Goal: Task Accomplishment & Management: Manage account settings

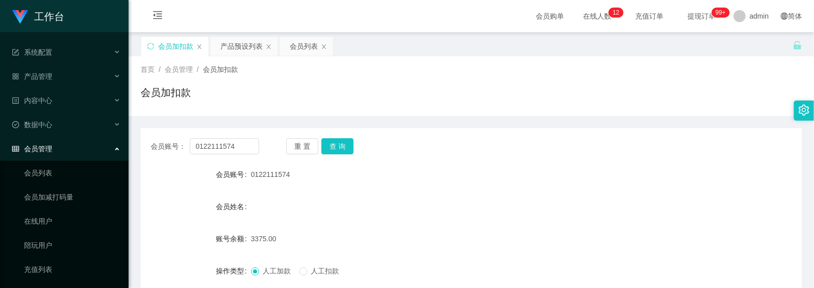
scroll to position [67, 0]
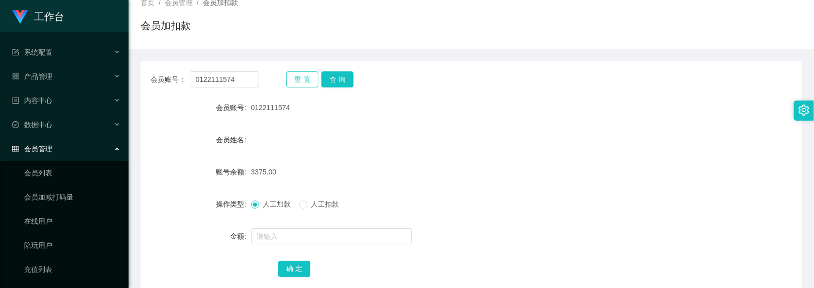
click at [304, 76] on button "重 置" at bounding box center [302, 79] width 32 height 16
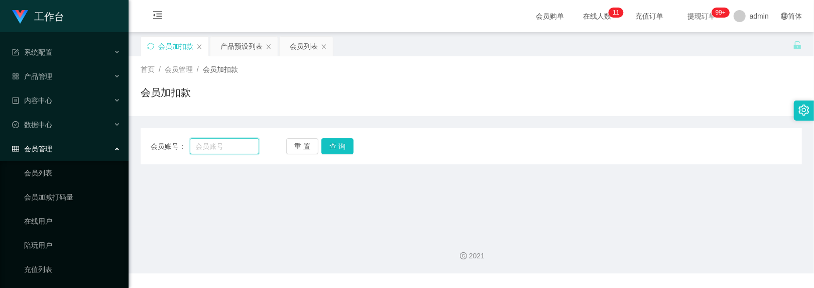
click at [236, 143] on input "text" at bounding box center [225, 146] width 70 height 16
paste input "0122111574"
type input "0122111574"
click at [344, 150] on button "查 询" at bounding box center [338, 146] width 32 height 16
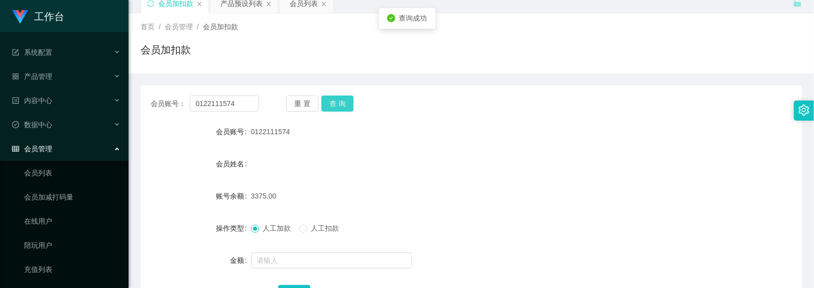
scroll to position [67, 0]
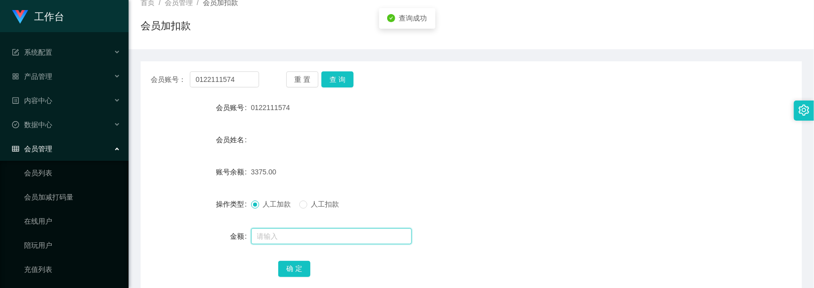
click at [282, 239] on input "text" at bounding box center [331, 236] width 161 height 16
type input "3500"
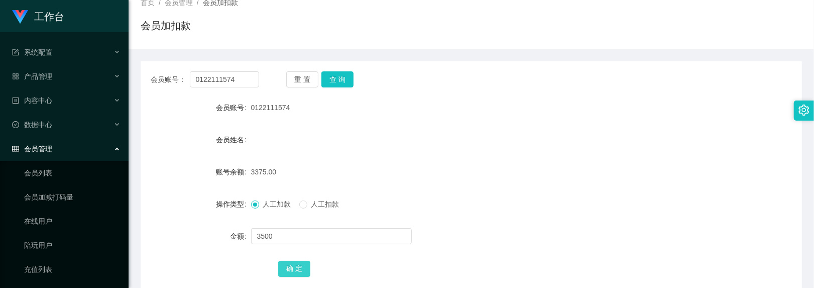
click at [294, 268] on button "确 定" at bounding box center [294, 269] width 32 height 16
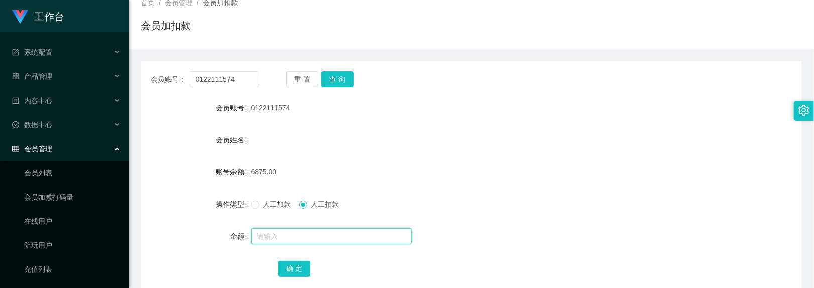
click at [294, 238] on input "text" at bounding box center [331, 236] width 161 height 16
type input "6875"
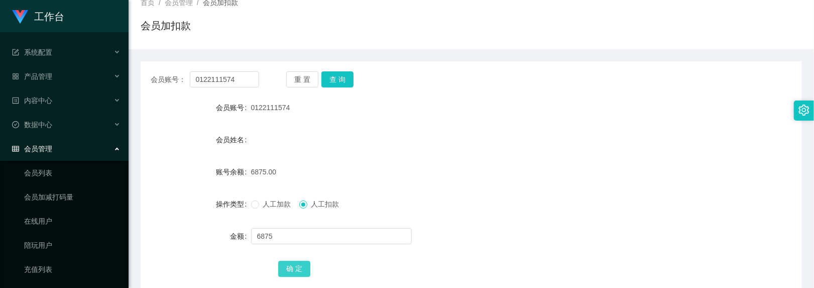
click at [286, 264] on button "确 定" at bounding box center [294, 269] width 32 height 16
click at [260, 203] on span "人工加款" at bounding box center [277, 204] width 36 height 8
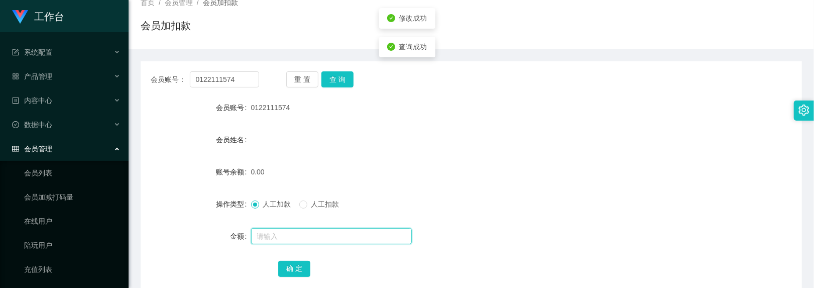
click at [280, 234] on input "text" at bounding box center [331, 236] width 161 height 16
type input "7382"
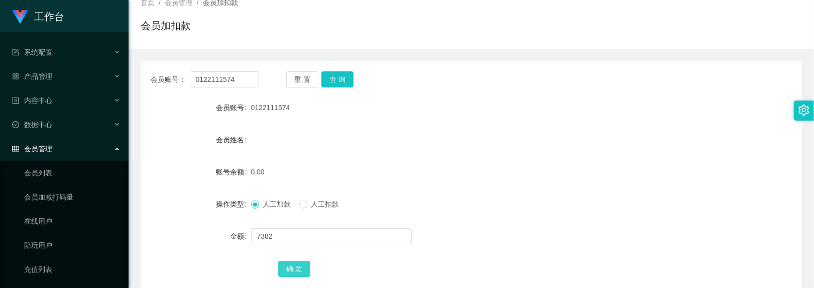
click at [292, 271] on button "确 定" at bounding box center [294, 269] width 32 height 16
click at [346, 86] on button "查 询" at bounding box center [338, 79] width 32 height 16
click at [272, 64] on div "会员账号： 0122111574 重 置 查 询 会员账号 0122111574 会员姓名 账号余额 7382.00 操作类型 人工加款 人工扣款 金额 确 定" at bounding box center [472, 180] width 662 height 239
click at [336, 79] on button "查 询" at bounding box center [338, 79] width 32 height 16
click at [294, 78] on button "重 置" at bounding box center [302, 79] width 32 height 16
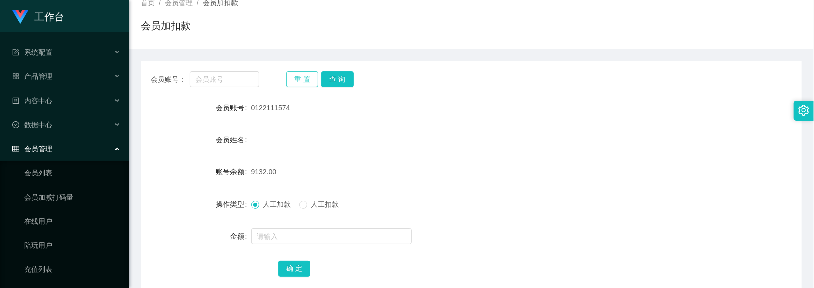
scroll to position [0, 0]
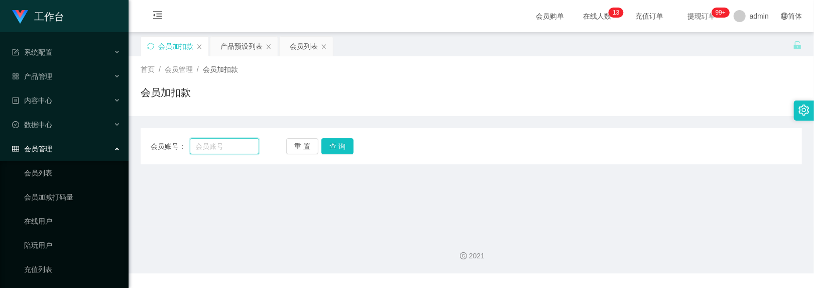
click at [230, 142] on input "text" at bounding box center [225, 146] width 70 height 16
paste input "youtube0707"
type input "youtube0707"
click at [335, 151] on button "查 询" at bounding box center [338, 146] width 32 height 16
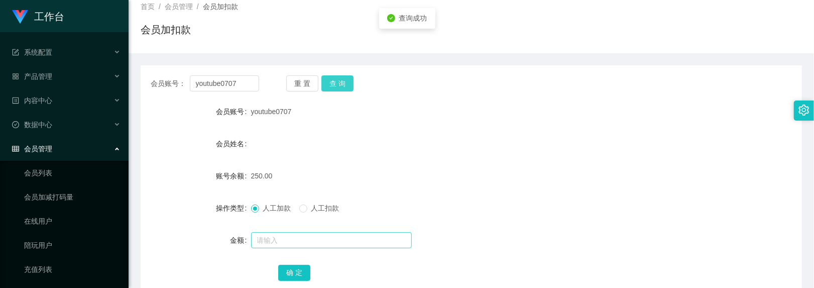
scroll to position [126, 0]
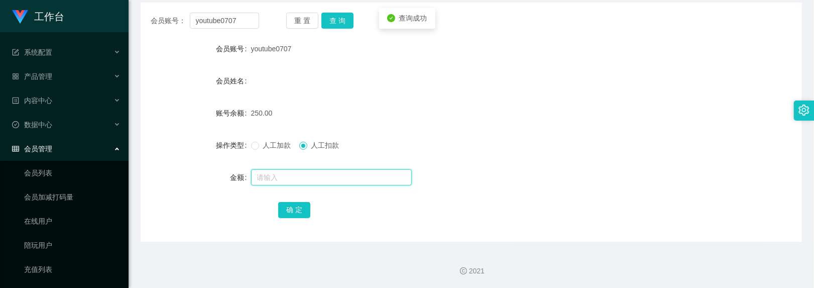
click at [302, 179] on input "text" at bounding box center [331, 177] width 161 height 16
type input "250"
click at [298, 213] on button "确 定" at bounding box center [294, 210] width 32 height 16
click at [294, 177] on input "text" at bounding box center [331, 177] width 161 height 16
type input "300"
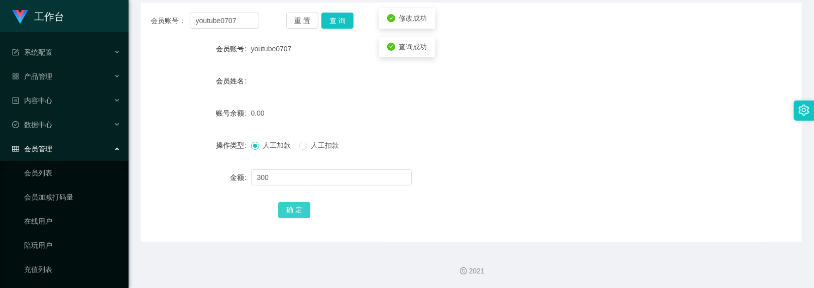
click at [295, 207] on button "确 定" at bounding box center [294, 210] width 32 height 16
click at [329, 28] on button "查 询" at bounding box center [338, 21] width 32 height 16
click at [310, 117] on div "300.00" at bounding box center [444, 113] width 386 height 20
click at [180, 109] on div "账号余额" at bounding box center [196, 113] width 111 height 20
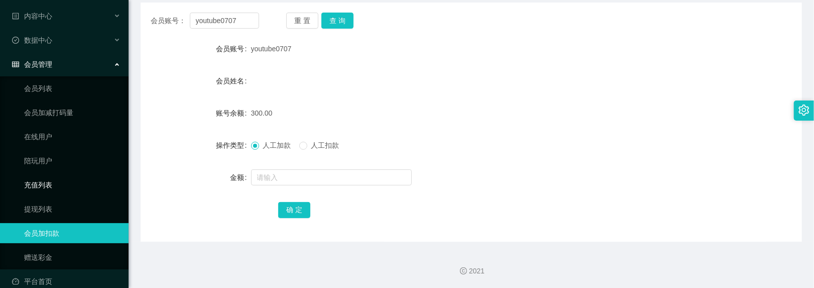
scroll to position [89, 0]
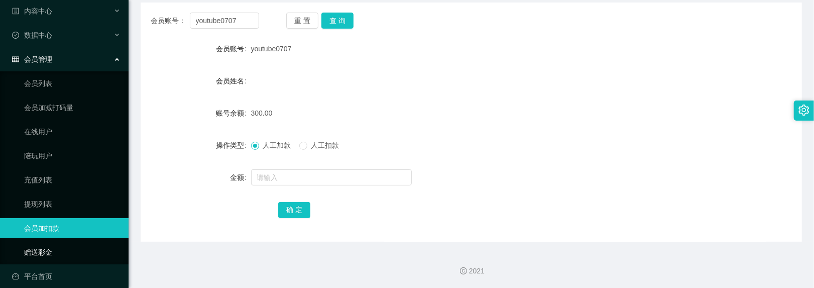
click at [50, 245] on link "赠送彩金" at bounding box center [72, 252] width 96 height 20
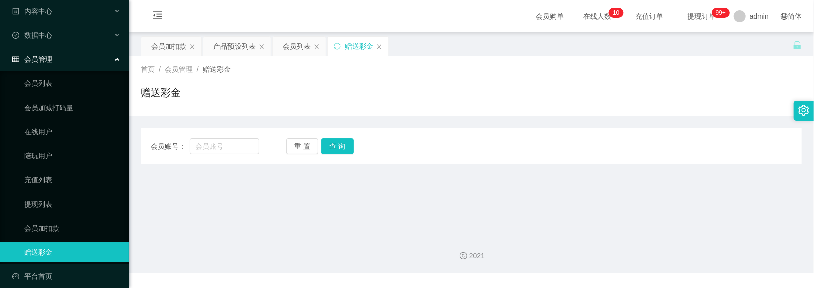
click at [212, 185] on main "关闭左侧 关闭右侧 关闭其它 刷新页面 会员加扣款 产品预设列表 会员列表 赠送彩金 首页 / 会员管理 / 赠送彩金 / 赠送彩金 会员账号： 重 置 查 …" at bounding box center [472, 129] width 686 height 194
click at [172, 44] on div "会员加扣款" at bounding box center [168, 46] width 35 height 19
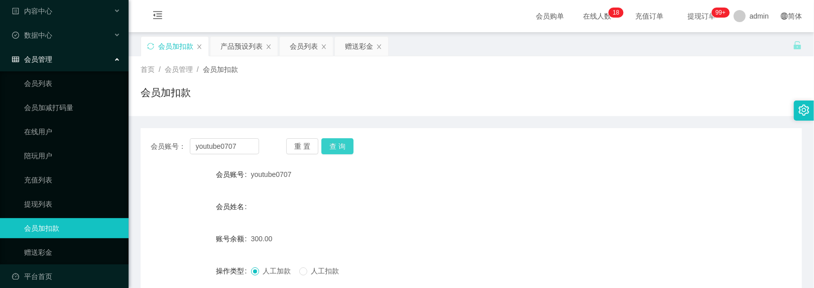
click at [336, 145] on button "查 询" at bounding box center [338, 146] width 32 height 16
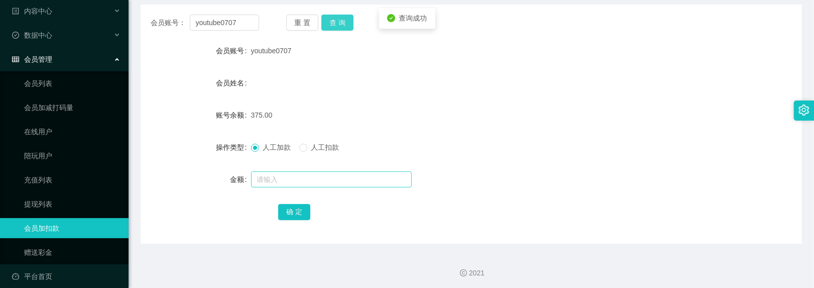
scroll to position [126, 0]
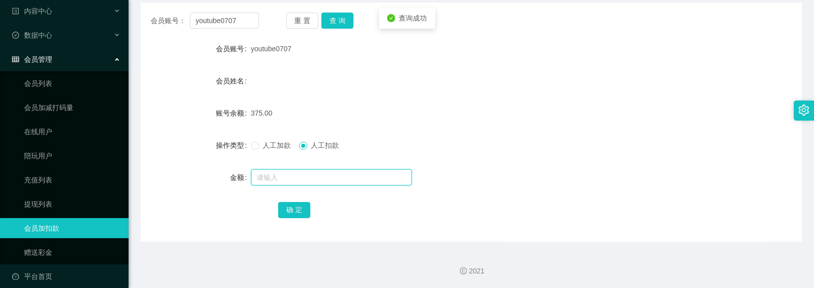
click at [312, 177] on input "text" at bounding box center [331, 177] width 161 height 16
type input "375"
click at [292, 208] on button "确 定" at bounding box center [294, 210] width 32 height 16
